Goal: Task Accomplishment & Management: Use online tool/utility

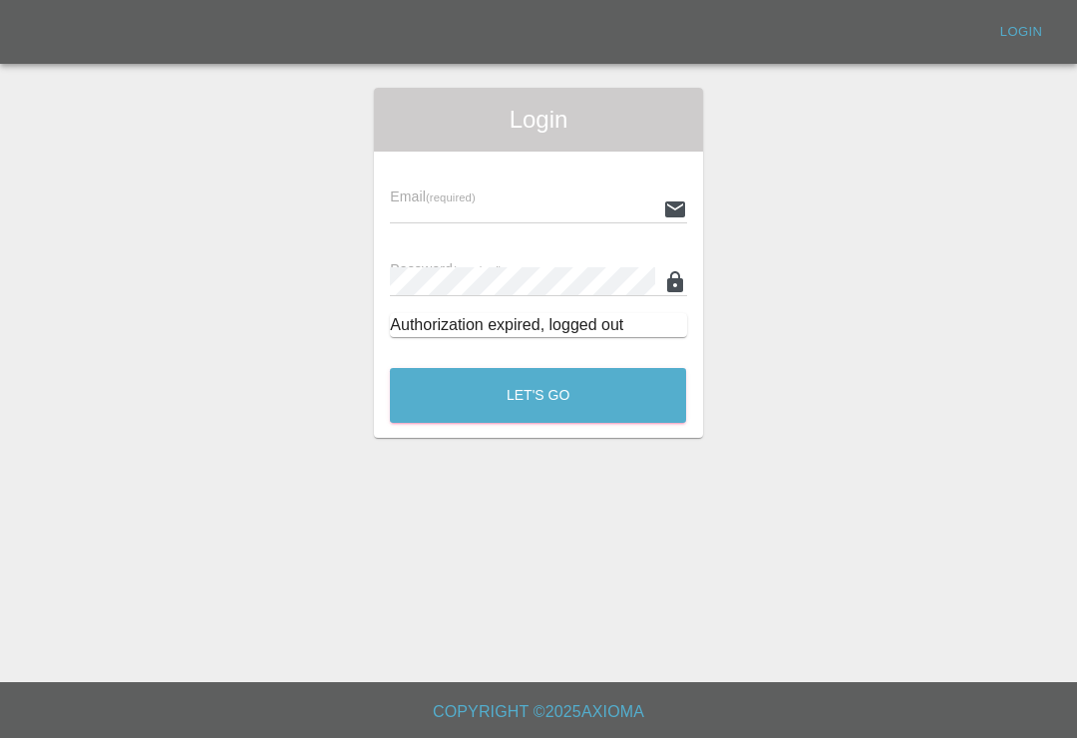
click at [562, 206] on input "text" at bounding box center [522, 208] width 264 height 29
type input "[EMAIL_ADDRESS][DOMAIN_NAME]"
click at [538, 395] on button "Let's Go" at bounding box center [538, 395] width 296 height 55
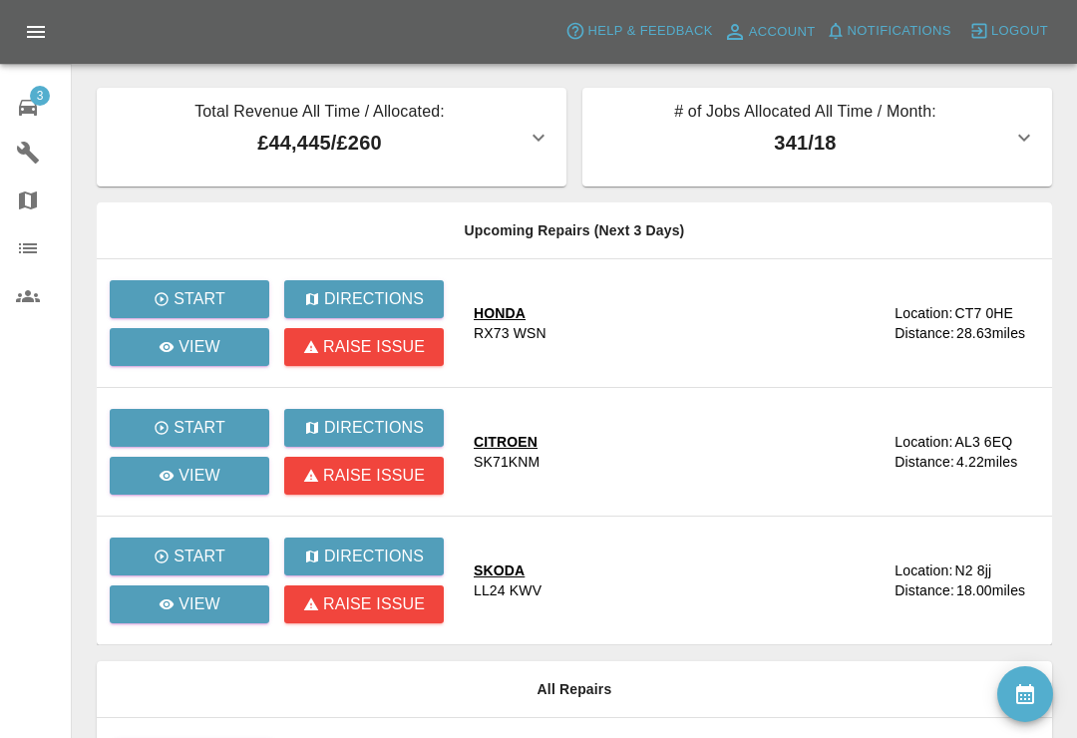
click at [40, 109] on div "3" at bounding box center [44, 105] width 56 height 29
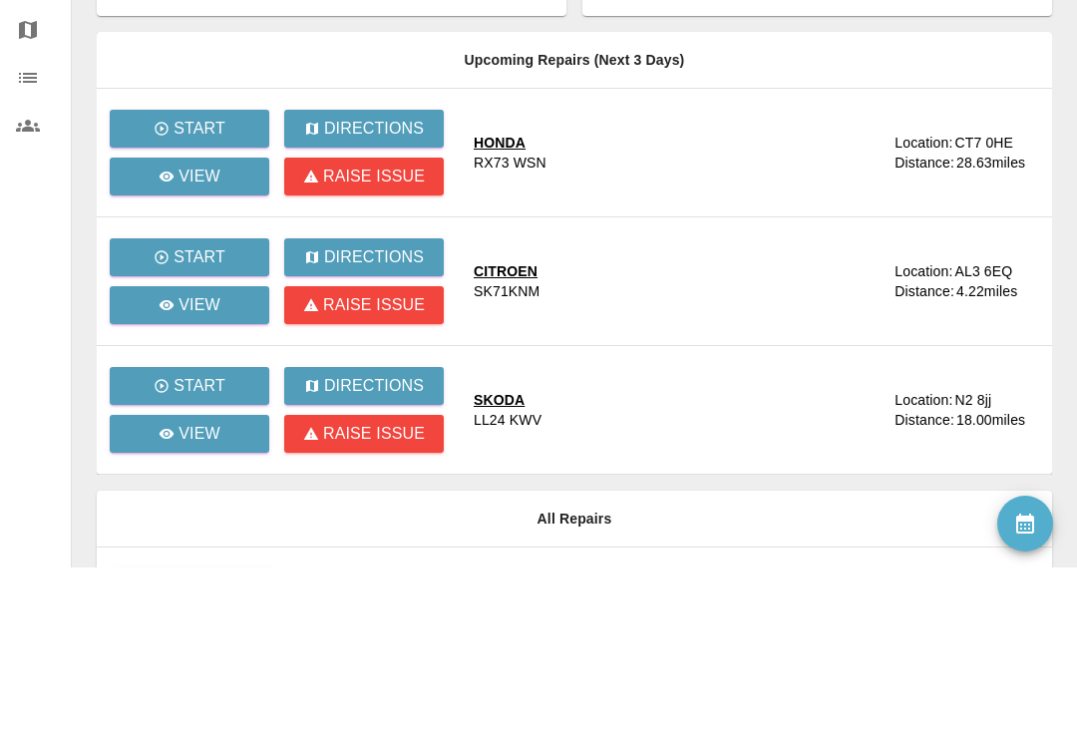
scroll to position [191, 0]
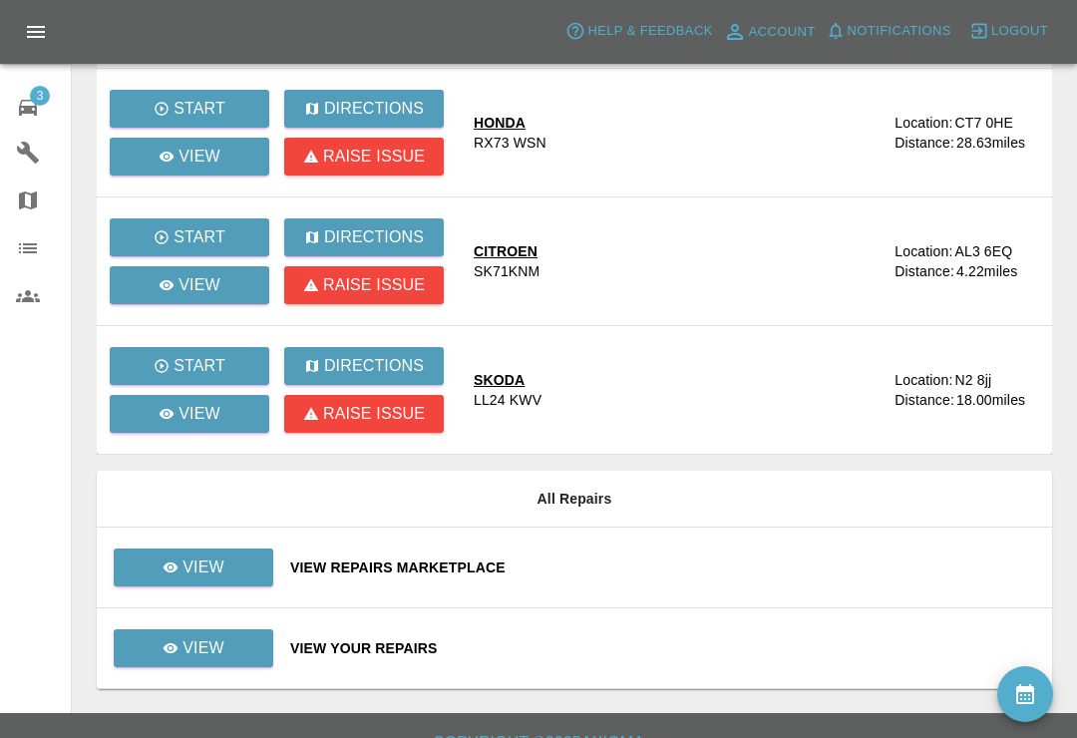
click at [679, 566] on div "View Repairs Marketplace" at bounding box center [663, 568] width 746 height 20
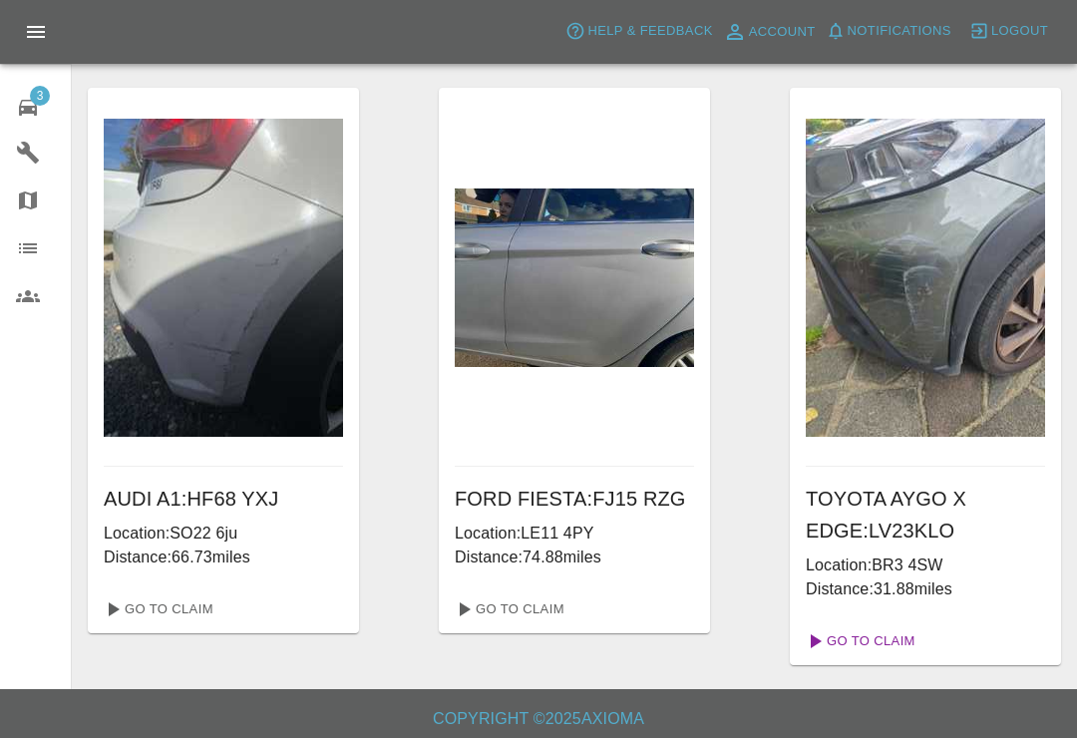
click at [904, 642] on link "Go To Claim" at bounding box center [859, 641] width 123 height 32
